Goal: Task Accomplishment & Management: Manage account settings

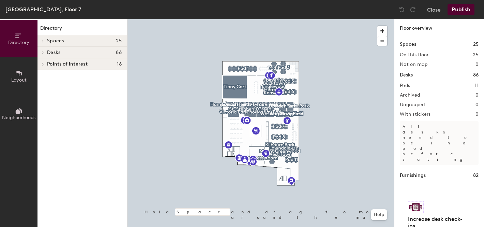
click at [72, 52] on h4 "Desks 86" at bounding box center [84, 52] width 75 height 5
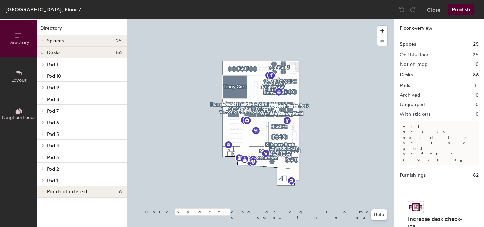
click at [67, 179] on p "Pod 1" at bounding box center [84, 180] width 75 height 9
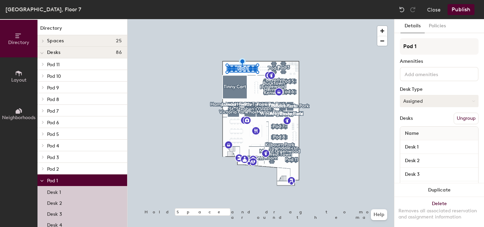
click at [426, 100] on button "Assigned" at bounding box center [439, 101] width 79 height 12
click at [417, 133] on div "Hot" at bounding box center [434, 132] width 68 height 10
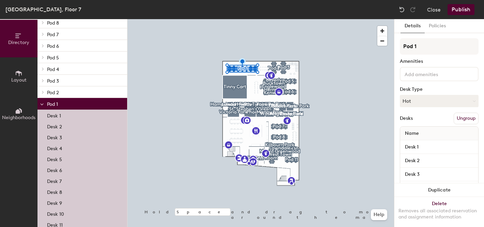
scroll to position [128, 0]
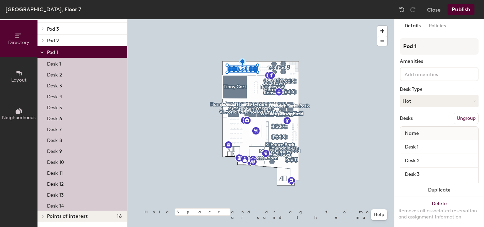
click at [66, 203] on div "Desk 14" at bounding box center [82, 204] width 90 height 11
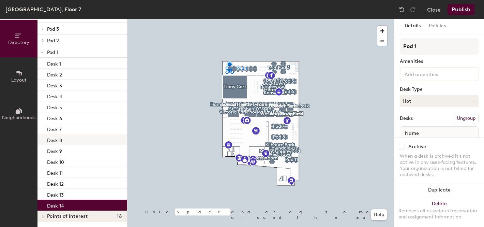
click at [76, 141] on div "Desk 8" at bounding box center [82, 139] width 90 height 11
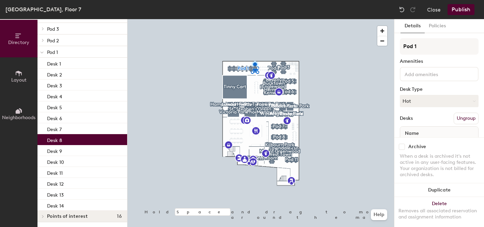
click at [74, 53] on p "Pod 1" at bounding box center [84, 51] width 75 height 9
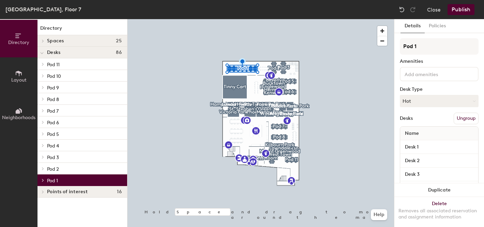
click at [69, 169] on p "Pod 2" at bounding box center [84, 168] width 75 height 9
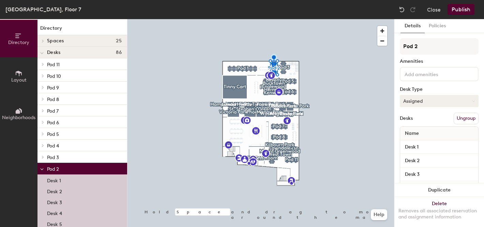
click at [417, 101] on button "Assigned" at bounding box center [439, 101] width 79 height 12
click at [421, 130] on div "Hot" at bounding box center [434, 132] width 68 height 10
click at [76, 156] on p "Pod 3" at bounding box center [84, 156] width 75 height 9
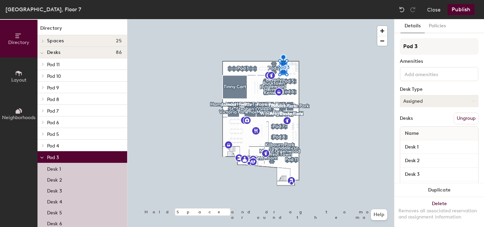
click at [422, 101] on button "Assigned" at bounding box center [439, 101] width 79 height 12
click at [417, 131] on div "Hot" at bounding box center [434, 132] width 68 height 10
click at [90, 143] on p "Pod 4" at bounding box center [84, 145] width 75 height 9
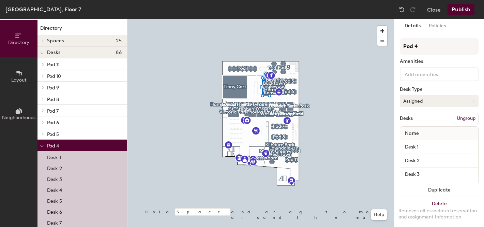
click at [422, 100] on button "Assigned" at bounding box center [439, 101] width 79 height 12
click at [418, 132] on div "Hot" at bounding box center [434, 132] width 68 height 10
click at [85, 132] on p "Pod 5" at bounding box center [84, 133] width 75 height 9
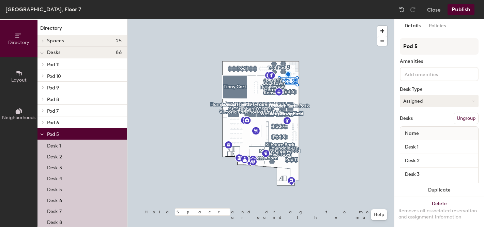
click at [424, 101] on button "Assigned" at bounding box center [439, 101] width 79 height 12
click at [420, 131] on div "Hot" at bounding box center [434, 132] width 68 height 10
click at [79, 121] on p "Pod 6" at bounding box center [84, 122] width 75 height 9
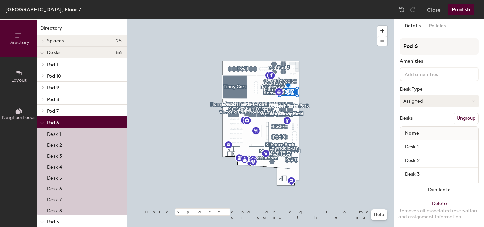
click at [425, 99] on button "Assigned" at bounding box center [439, 101] width 79 height 12
click at [415, 132] on div "Hot" at bounding box center [434, 132] width 68 height 10
click at [86, 108] on p "Pod 7" at bounding box center [84, 110] width 75 height 9
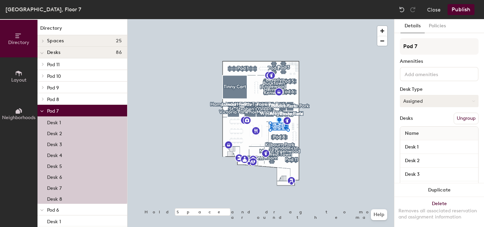
click at [415, 100] on button "Assigned" at bounding box center [439, 101] width 79 height 12
click at [422, 132] on div "Hot" at bounding box center [434, 132] width 68 height 10
click at [78, 97] on p "Pod 8" at bounding box center [84, 98] width 75 height 9
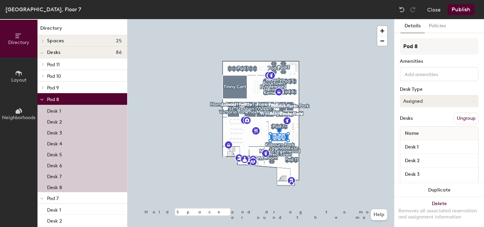
click at [419, 103] on button "Assigned" at bounding box center [439, 101] width 79 height 12
click at [421, 132] on div "Hot" at bounding box center [434, 132] width 68 height 10
click at [78, 85] on p "Pod 9" at bounding box center [84, 87] width 75 height 9
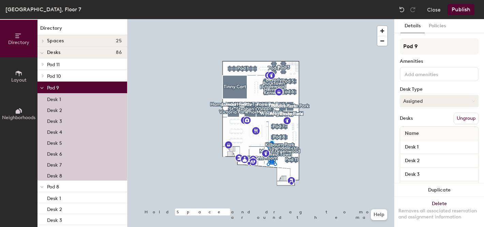
click at [422, 101] on button "Assigned" at bounding box center [439, 101] width 79 height 12
click at [424, 130] on div "Hot" at bounding box center [434, 132] width 68 height 10
click at [92, 73] on p "Pod 10" at bounding box center [84, 75] width 75 height 9
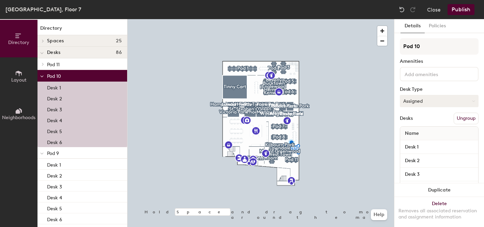
click at [419, 103] on button "Assigned" at bounding box center [439, 101] width 79 height 12
click at [424, 132] on div "Hot" at bounding box center [434, 132] width 68 height 10
click at [81, 64] on p "Pod 11" at bounding box center [84, 64] width 75 height 9
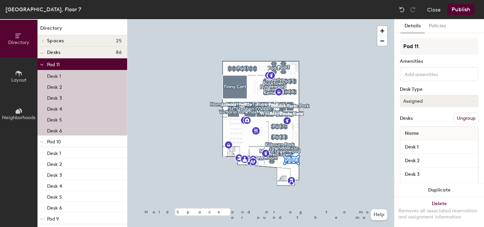
click at [416, 105] on button "Assigned" at bounding box center [439, 101] width 79 height 12
click at [423, 133] on div "Hot" at bounding box center [434, 132] width 68 height 10
click at [461, 8] on button "Publish" at bounding box center [460, 9] width 27 height 11
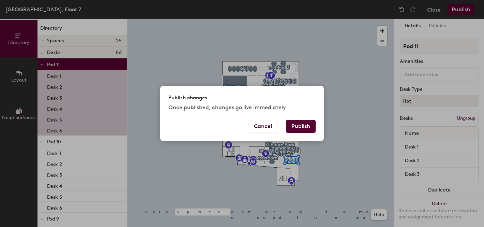
click at [302, 126] on button "Publish" at bounding box center [301, 126] width 30 height 13
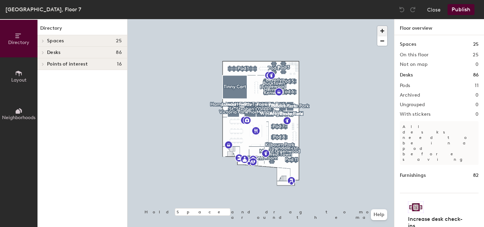
click at [382, 31] on span "button" at bounding box center [382, 31] width 10 height 10
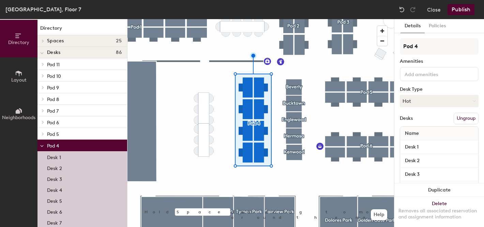
click at [60, 158] on p "Desk 1" at bounding box center [54, 156] width 14 height 8
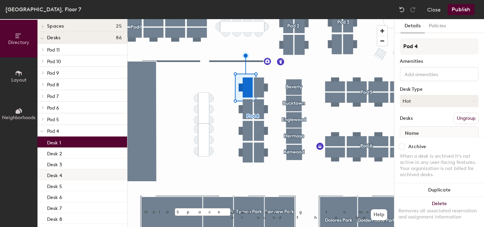
scroll to position [41, 0]
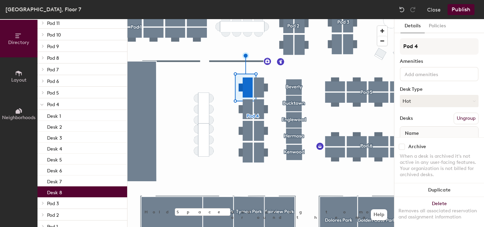
click at [71, 192] on div "Desk 8" at bounding box center [82, 191] width 90 height 11
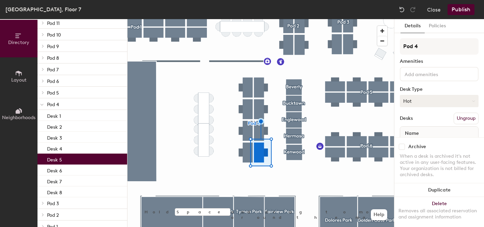
click at [431, 103] on button "Hot" at bounding box center [439, 101] width 79 height 12
click at [421, 120] on div "Assigned" at bounding box center [434, 122] width 68 height 10
click at [418, 131] on span "Name" at bounding box center [411, 133] width 21 height 12
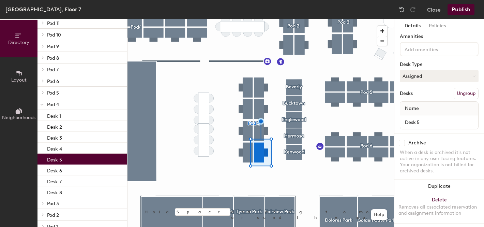
click at [417, 108] on span "Name" at bounding box center [411, 108] width 21 height 12
click at [432, 108] on div "Name" at bounding box center [439, 109] width 78 height 14
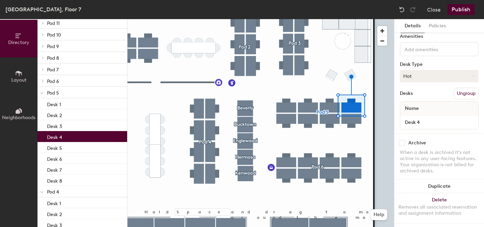
click at [424, 74] on button "Hot" at bounding box center [439, 76] width 79 height 12
click at [423, 95] on div "Assigned" at bounding box center [434, 97] width 68 height 10
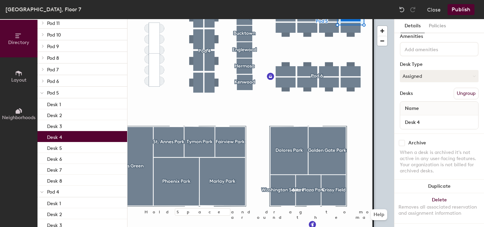
click at [266, 0] on html "Skip navigation Schedule Office People Analytics Visits Deliveries Services Man…" at bounding box center [242, 113] width 484 height 227
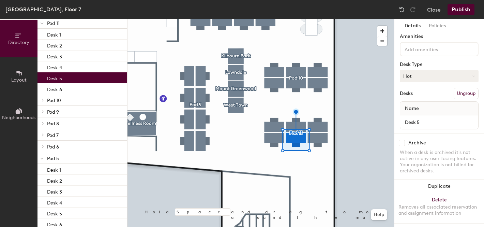
click at [415, 76] on button "Hot" at bounding box center [439, 76] width 79 height 12
click at [417, 95] on div "Assigned" at bounding box center [434, 97] width 68 height 10
click at [317, 19] on div at bounding box center [260, 19] width 267 height 0
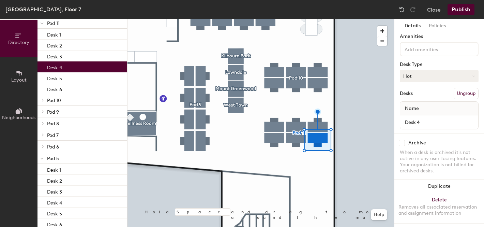
click at [429, 77] on button "Hot" at bounding box center [439, 76] width 79 height 12
click at [427, 97] on div "Assigned" at bounding box center [434, 97] width 68 height 10
click at [456, 12] on button "Publish" at bounding box center [460, 9] width 27 height 11
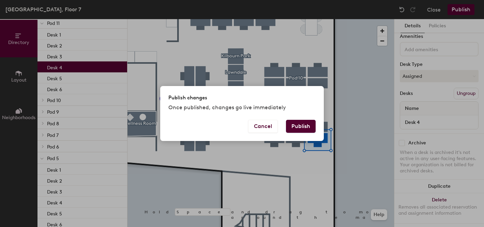
click at [309, 127] on button "Publish" at bounding box center [301, 126] width 30 height 13
